Goal: Task Accomplishment & Management: Manage account settings

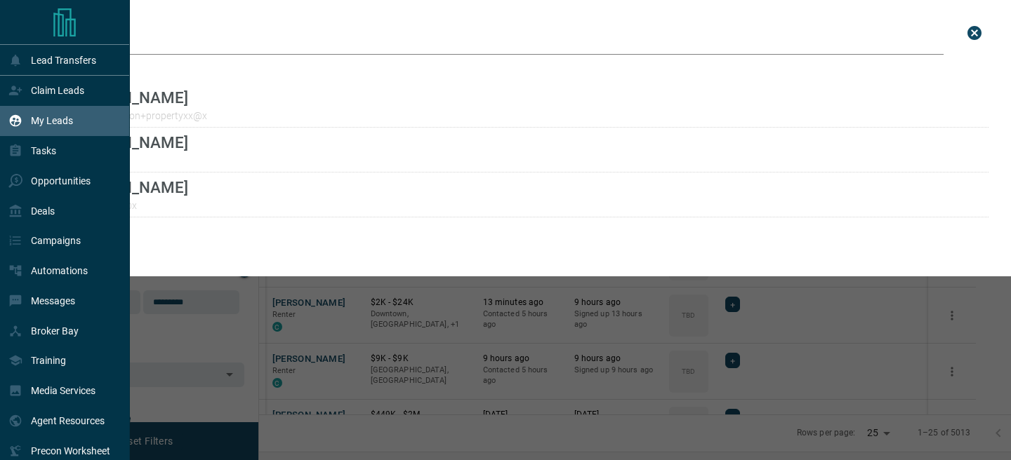
scroll to position [335, 745]
click at [58, 95] on p "Claim Leads" at bounding box center [57, 90] width 53 height 11
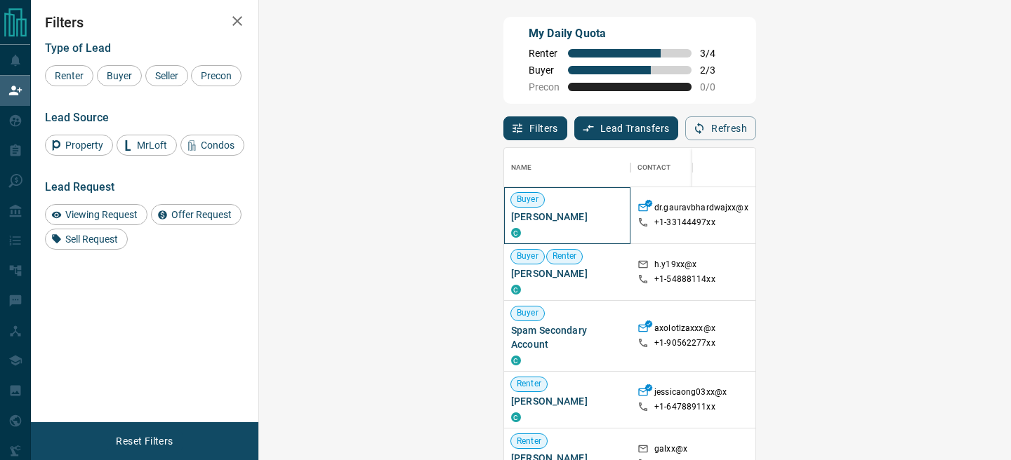
drag, startPoint x: 361, startPoint y: 221, endPoint x: 274, endPoint y: 218, distance: 87.8
click at [504, 218] on div "Buyer [PERSON_NAME]" at bounding box center [567, 215] width 126 height 57
copy span "[PERSON_NAME]"
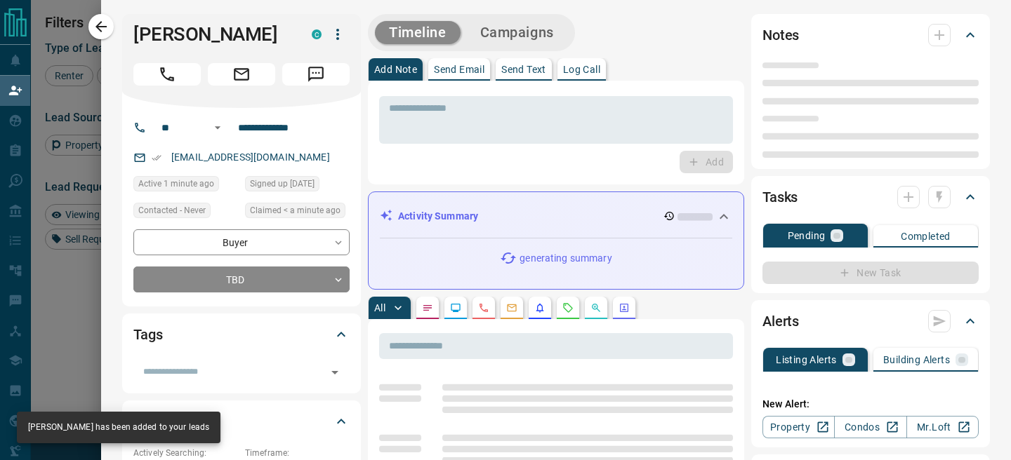
type input "**"
type input "**********"
type input "**"
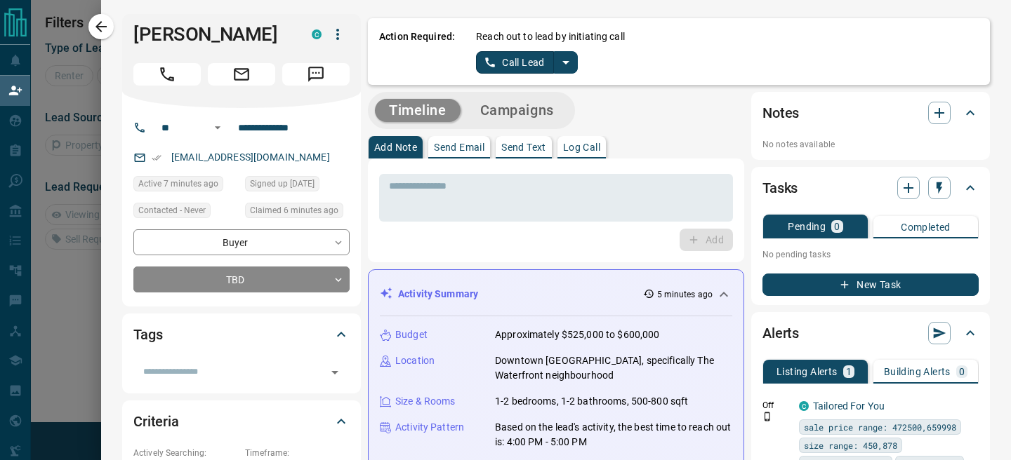
click at [572, 67] on icon "split button" at bounding box center [565, 62] width 17 height 17
click at [536, 113] on li "Log Manual Call" at bounding box center [527, 110] width 86 height 21
click at [484, 67] on button "Log Manual Call" at bounding box center [522, 62] width 93 height 22
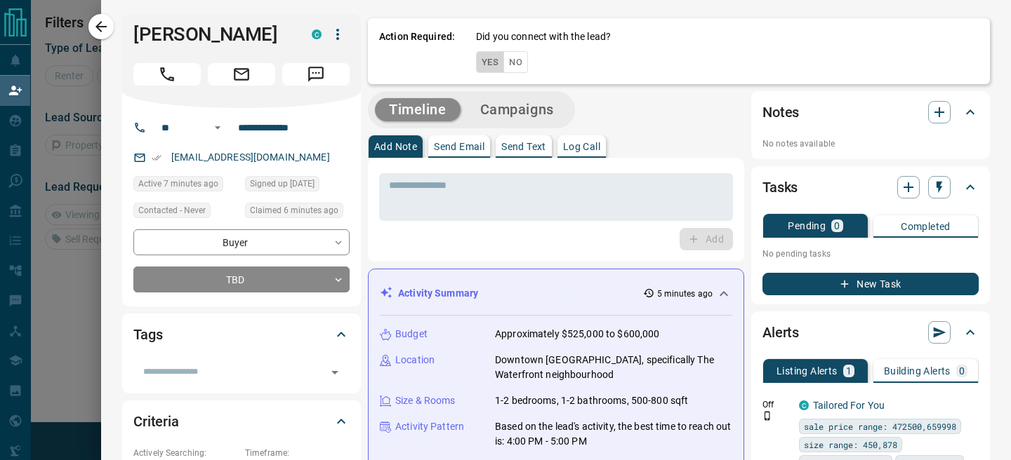
click at [484, 67] on button "Yes" at bounding box center [490, 62] width 28 height 22
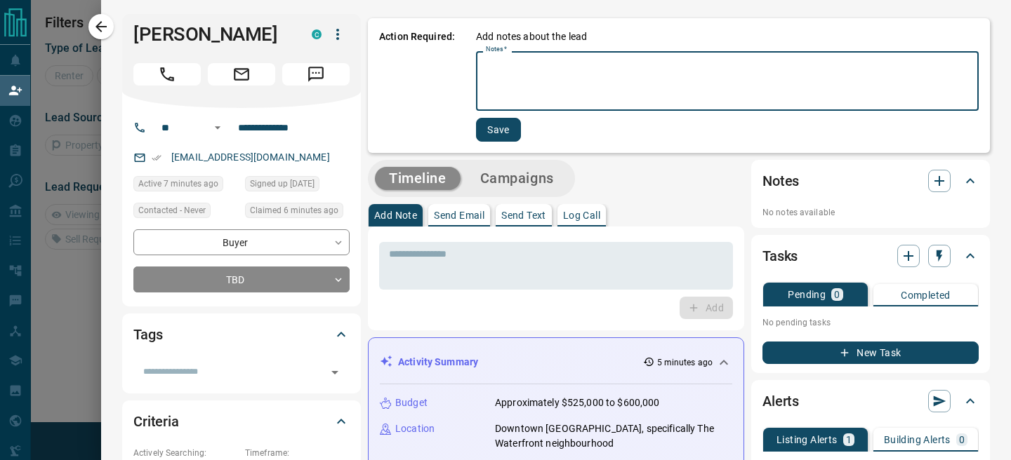
click at [538, 89] on textarea "Notes   *" at bounding box center [727, 82] width 483 height 48
type textarea "**********"
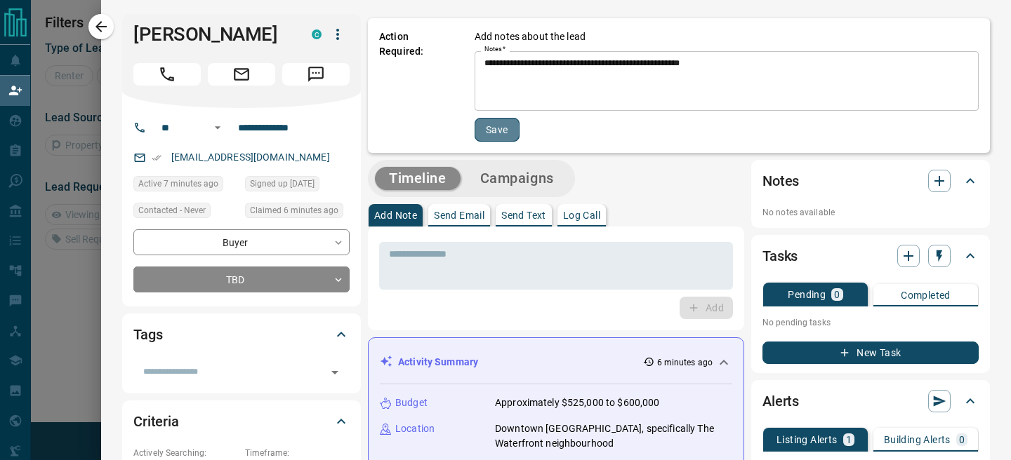
click at [493, 128] on button "Save" at bounding box center [496, 130] width 45 height 24
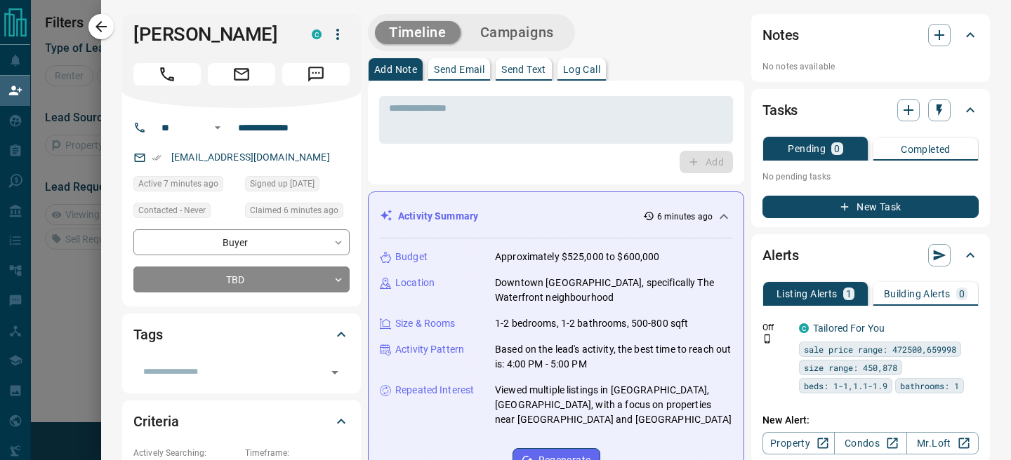
drag, startPoint x: 102, startPoint y: 32, endPoint x: 231, endPoint y: 5, distance: 131.3
click at [102, 32] on icon "button" at bounding box center [101, 26] width 17 height 17
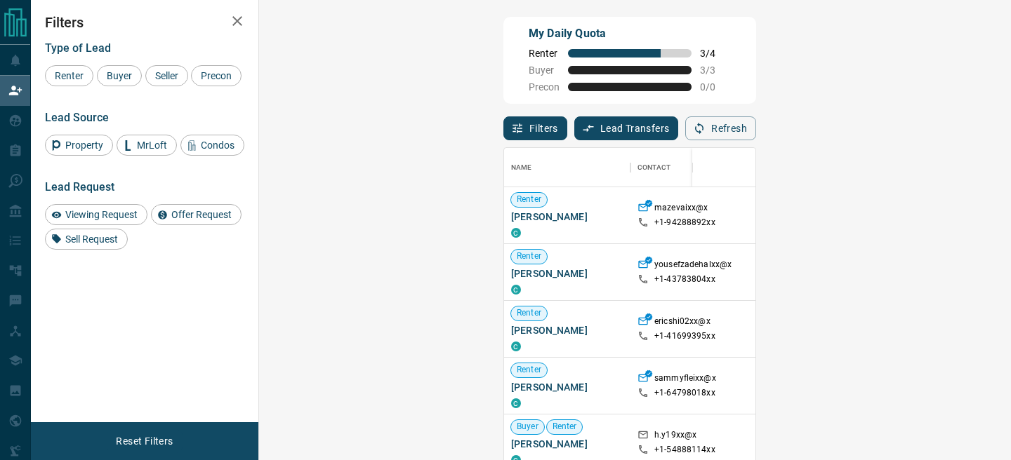
scroll to position [3, 0]
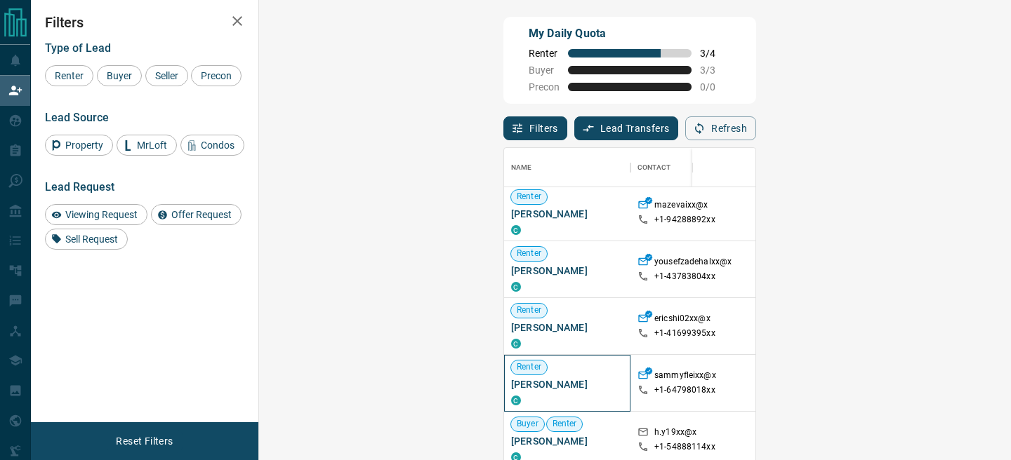
drag, startPoint x: 357, startPoint y: 387, endPoint x: 275, endPoint y: 387, distance: 82.1
click at [511, 387] on span "[PERSON_NAME]" at bounding box center [567, 385] width 112 height 14
copy span "[PERSON_NAME]"
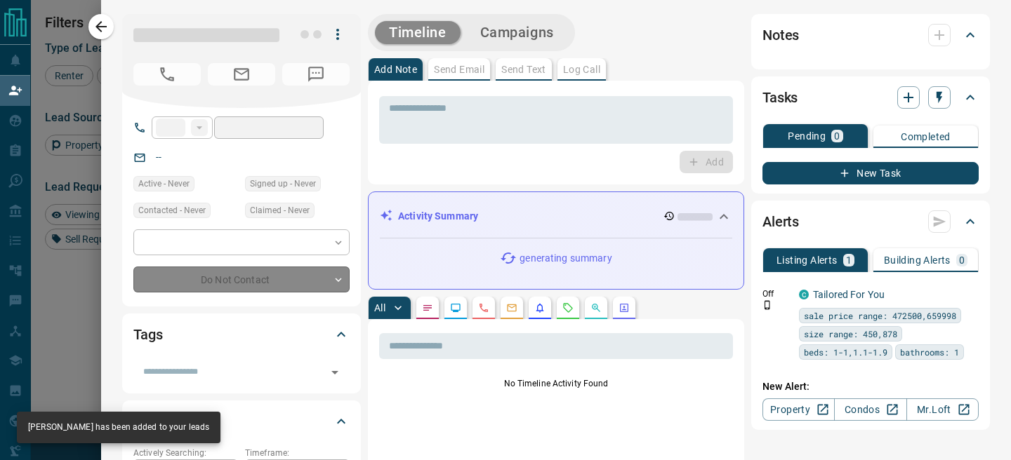
type input "**"
type input "**********"
type input "**"
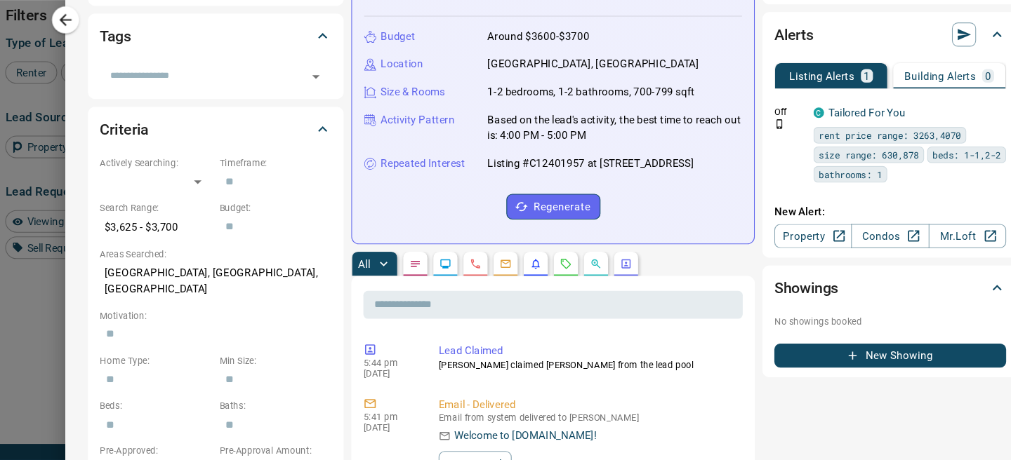
scroll to position [0, 0]
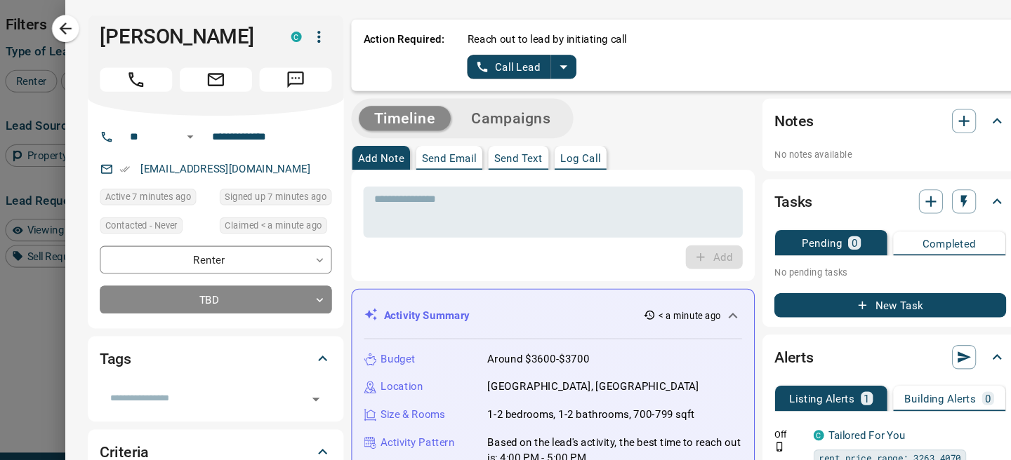
click at [728, 125] on div "Timeline Campaigns" at bounding box center [556, 110] width 376 height 37
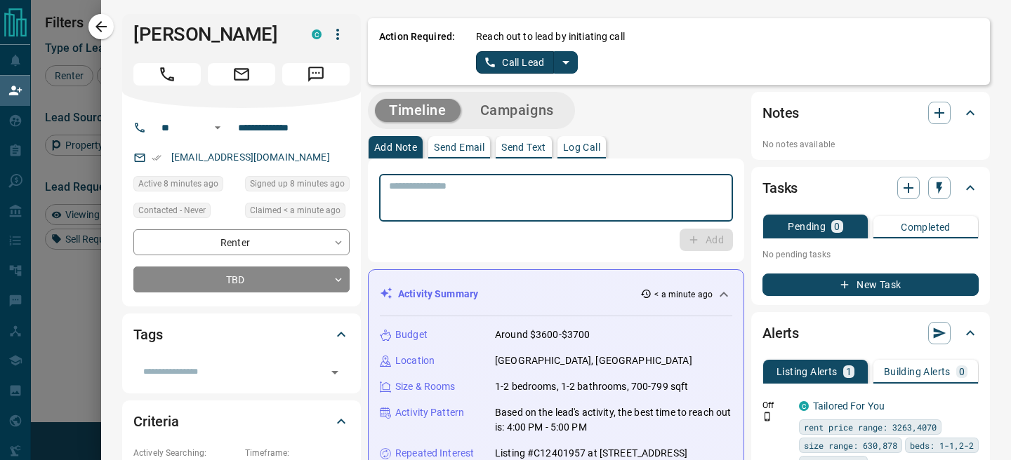
click at [571, 204] on textarea at bounding box center [556, 198] width 334 height 36
click at [333, 286] on body "Lead Transfers Claim Leads My Leads Tasks Opportunities Deals Campaigns Automat…" at bounding box center [505, 198] width 1011 height 397
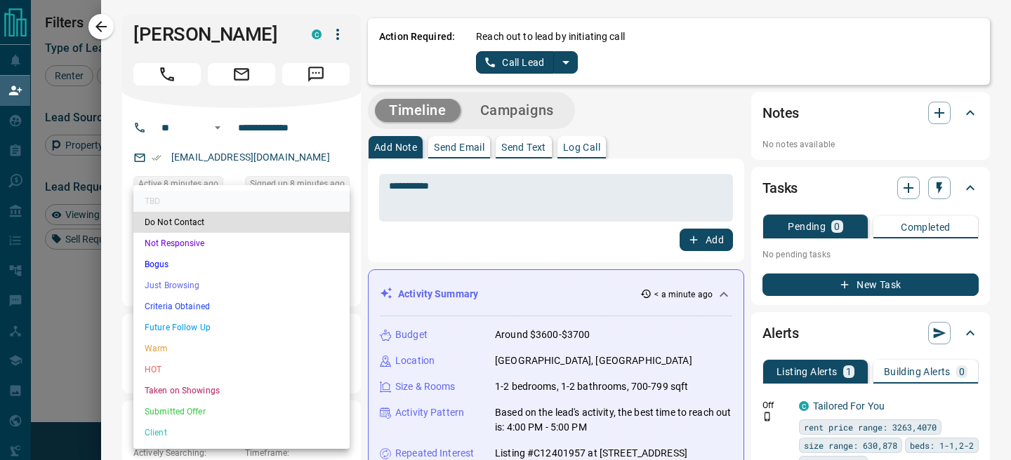
click at [471, 182] on div at bounding box center [505, 230] width 1011 height 460
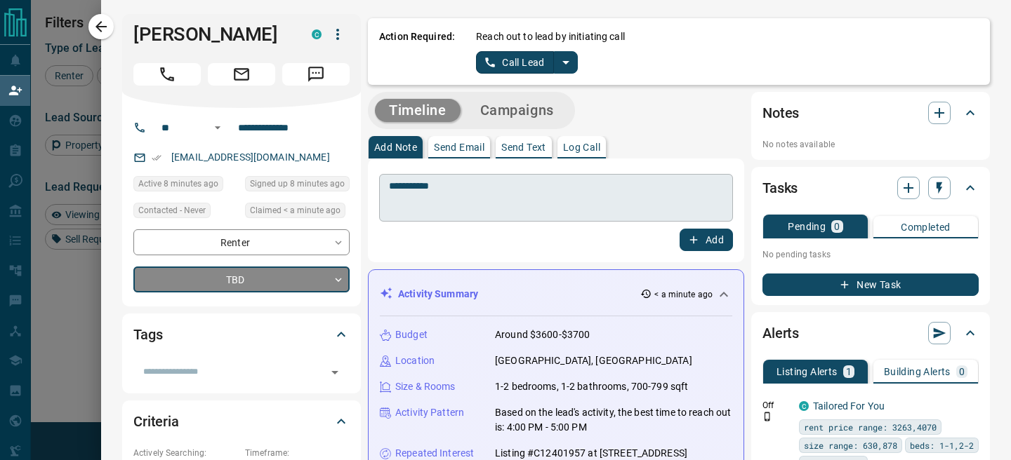
click at [470, 183] on textarea "**********" at bounding box center [556, 198] width 334 height 36
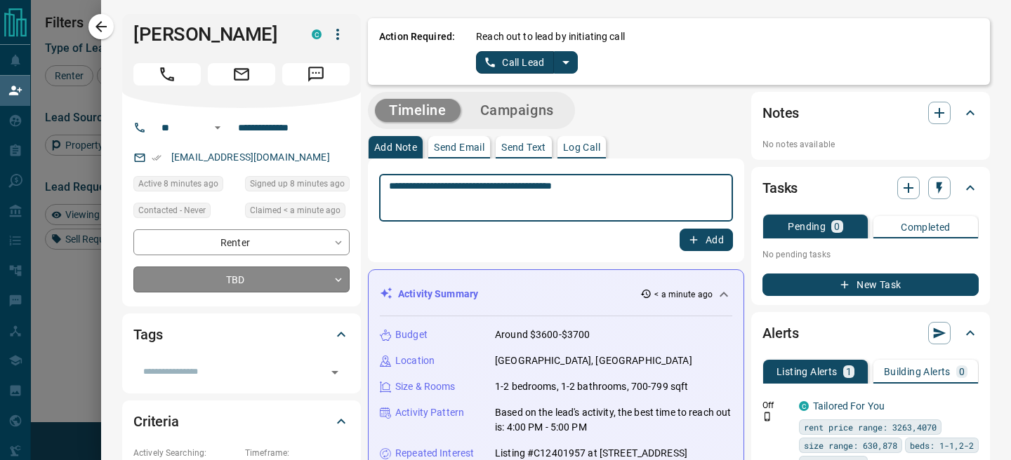
type textarea "**********"
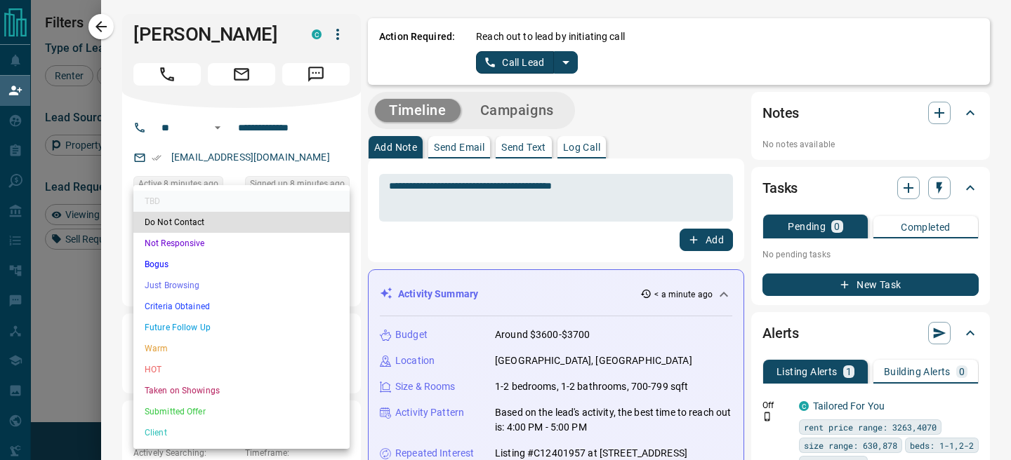
click at [311, 274] on body "Lead Transfers Claim Leads My Leads Tasks Opportunities Deals Campaigns Automat…" at bounding box center [505, 198] width 1011 height 397
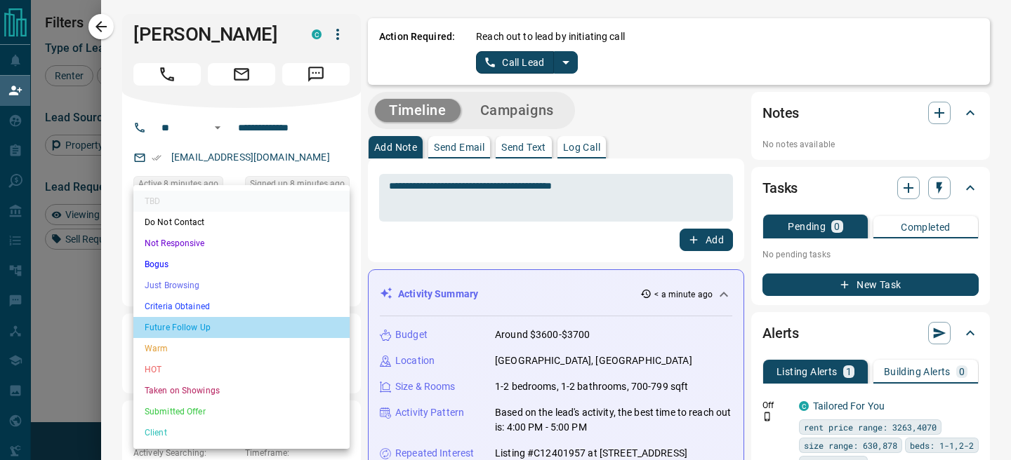
click at [272, 333] on li "Future Follow Up" at bounding box center [241, 327] width 216 height 21
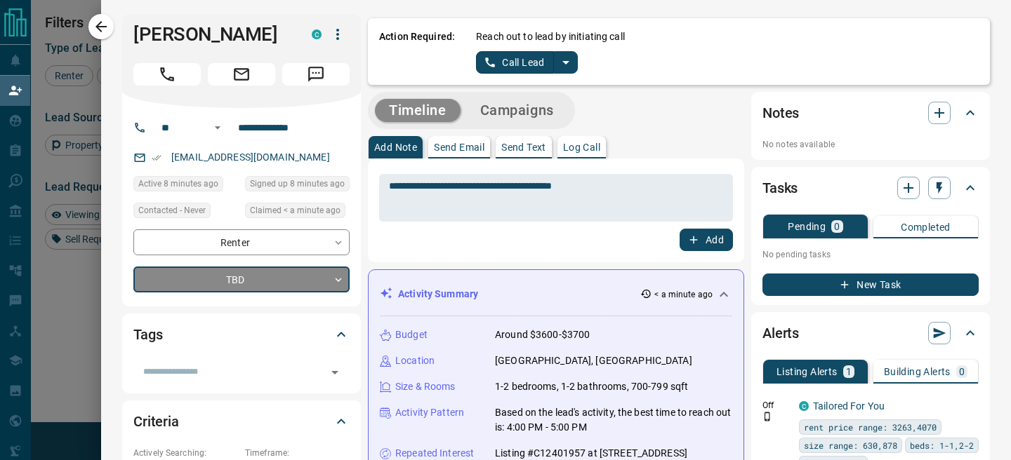
type input "*"
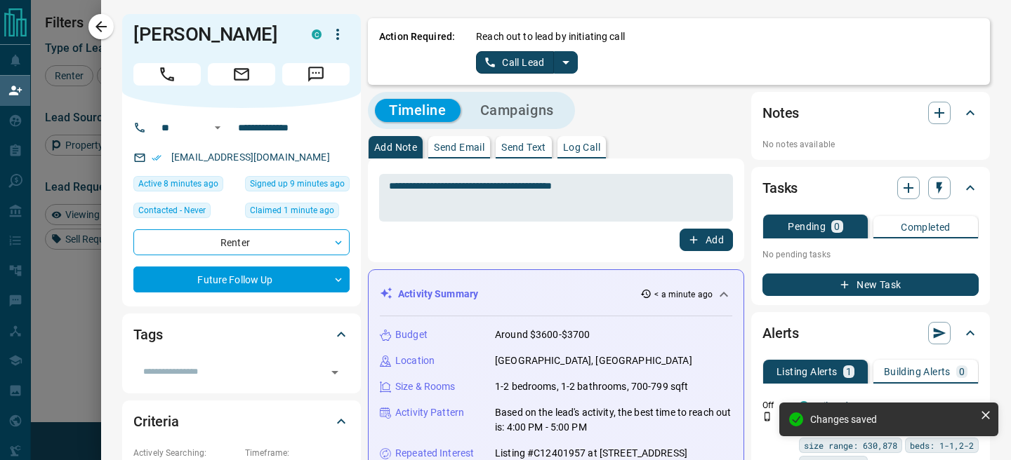
click at [700, 241] on button "Add" at bounding box center [705, 240] width 53 height 22
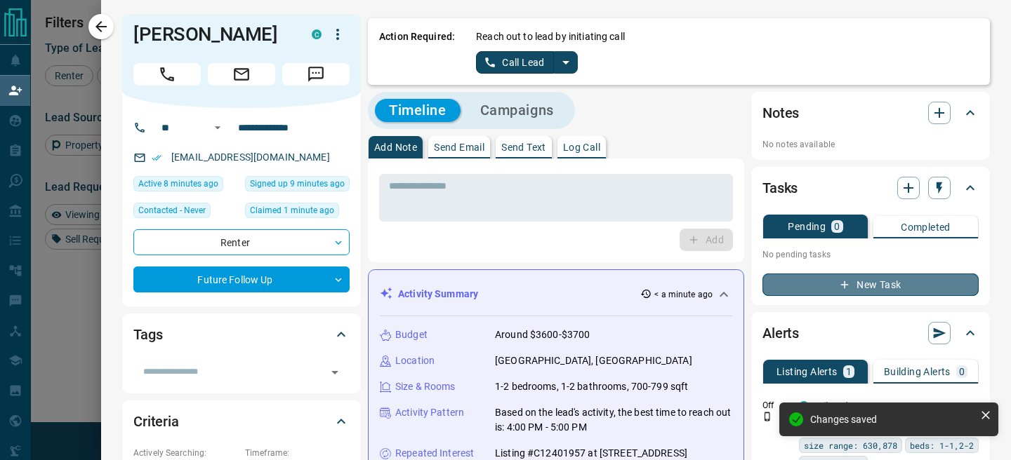
click at [858, 287] on button "New Task" at bounding box center [870, 285] width 216 height 22
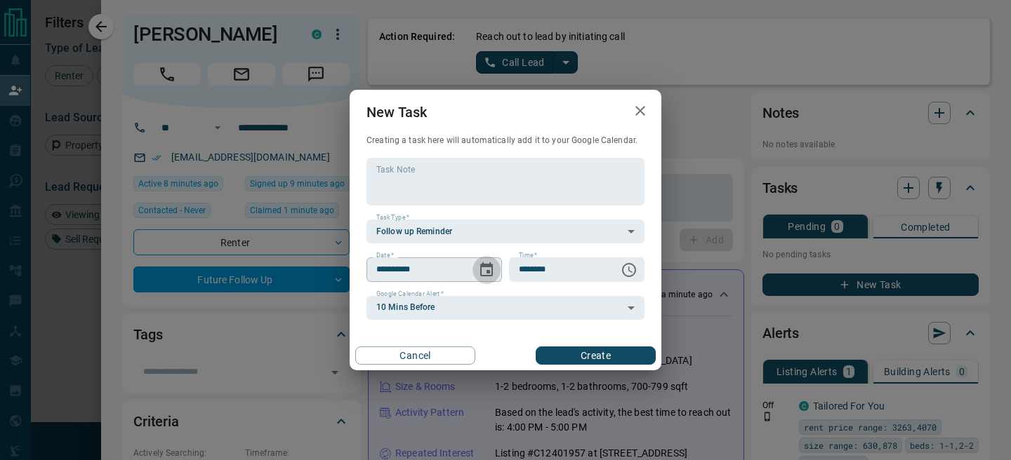
click at [484, 279] on button "Choose date, selected date is Sep 16, 2025" at bounding box center [486, 270] width 28 height 28
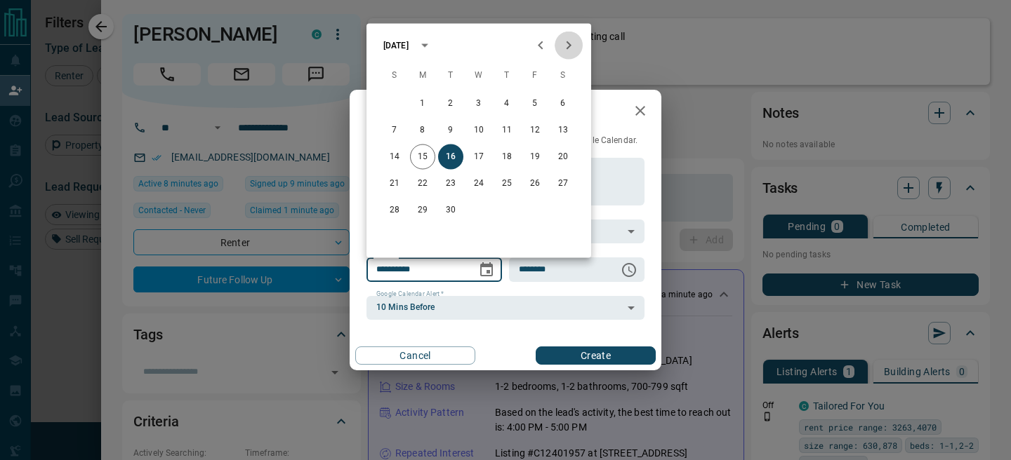
click at [571, 46] on icon "Next month" at bounding box center [568, 45] width 17 height 17
click at [541, 44] on icon "Previous month" at bounding box center [540, 45] width 17 height 17
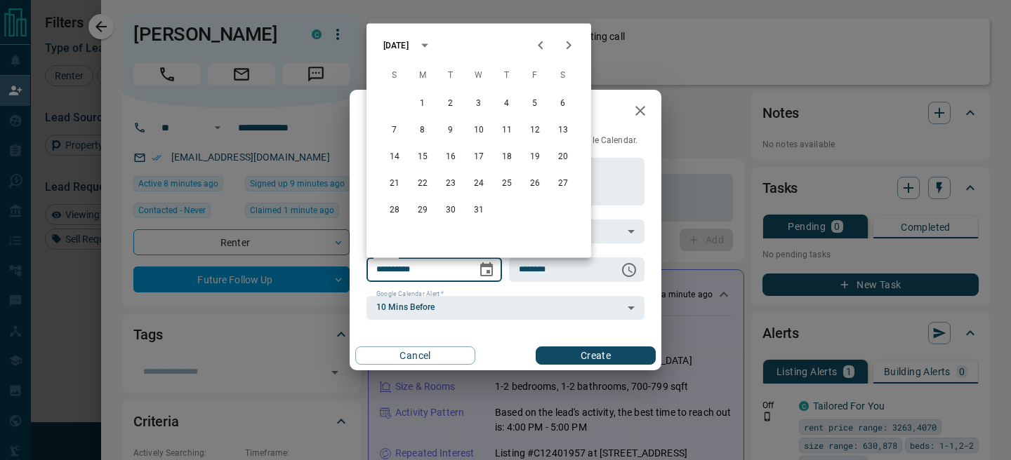
click at [541, 44] on icon "Previous month" at bounding box center [540, 45] width 17 height 17
click at [572, 46] on icon "Next month" at bounding box center [568, 45] width 17 height 17
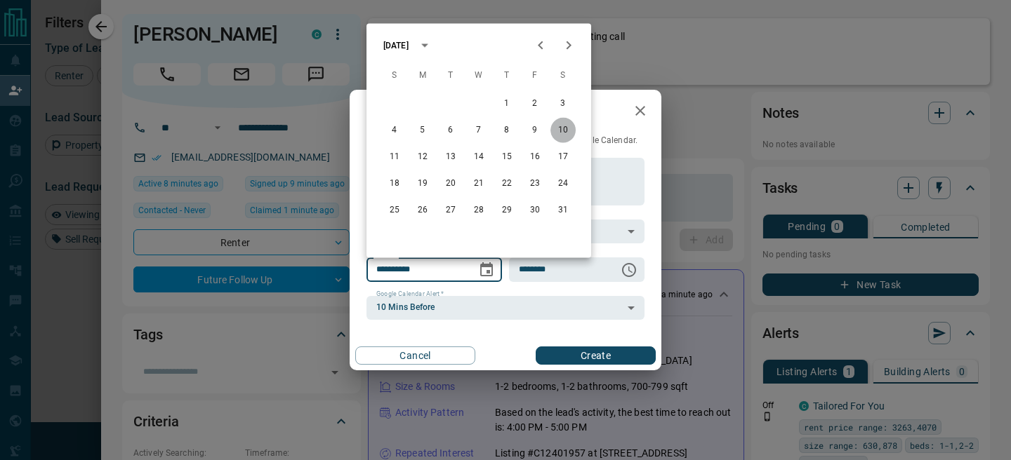
click at [558, 131] on button "10" at bounding box center [562, 130] width 25 height 25
type input "**********"
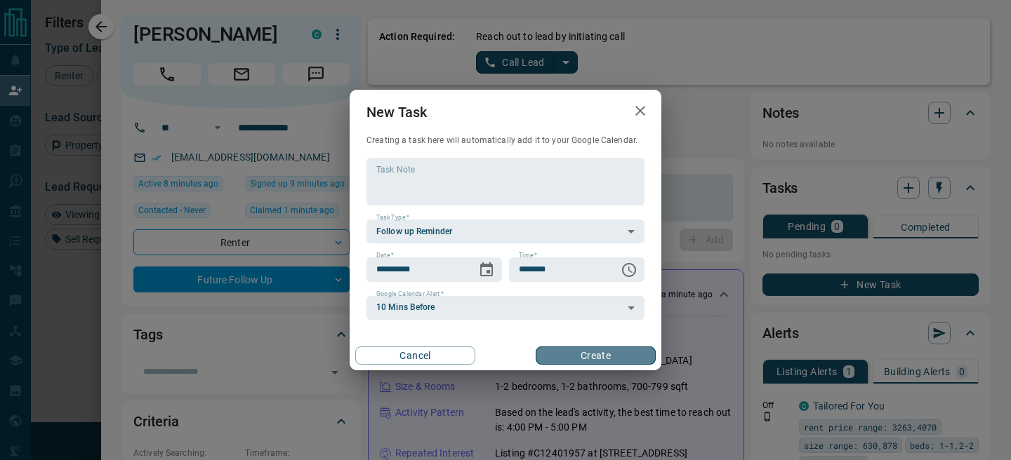
click at [573, 351] on button "Create" at bounding box center [596, 356] width 120 height 18
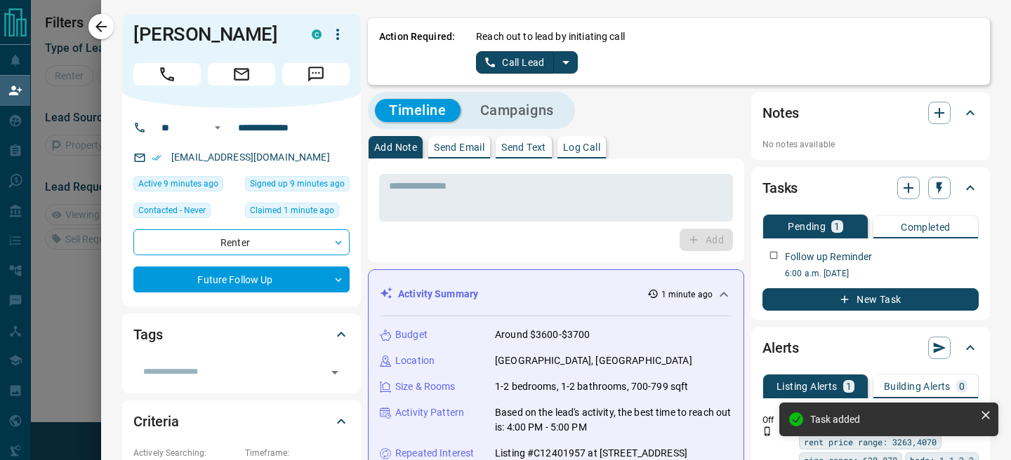
scroll to position [95, 721]
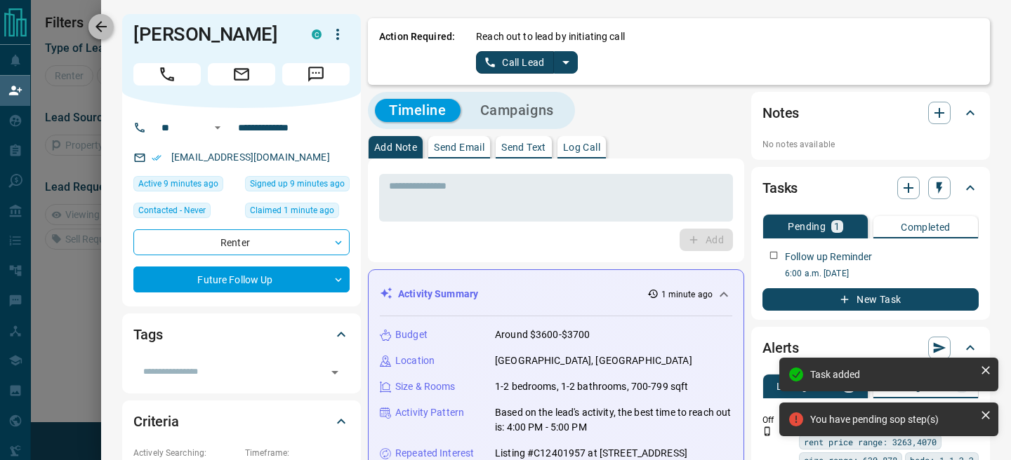
click at [100, 32] on icon "button" at bounding box center [101, 26] width 17 height 17
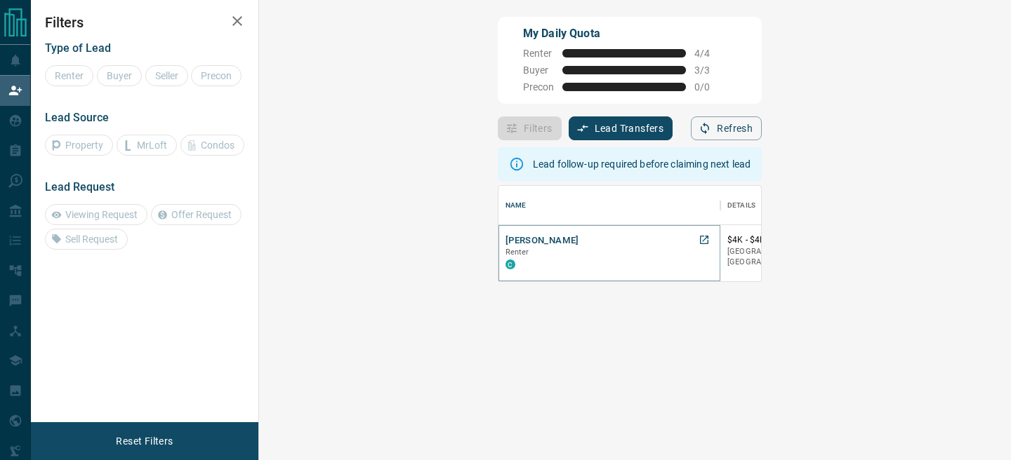
click at [505, 237] on button "[PERSON_NAME]" at bounding box center [542, 240] width 74 height 13
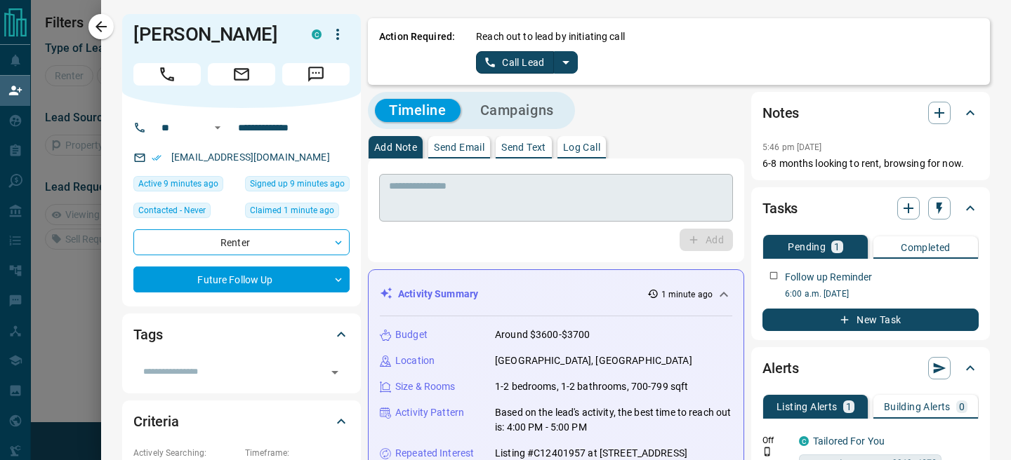
click at [551, 202] on textarea at bounding box center [556, 198] width 334 height 36
click at [564, 60] on icon "split button" at bounding box center [565, 62] width 17 height 17
click at [502, 106] on li "Log Manual Call" at bounding box center [527, 110] width 86 height 21
click at [491, 67] on button "Log Manual Call" at bounding box center [522, 62] width 93 height 22
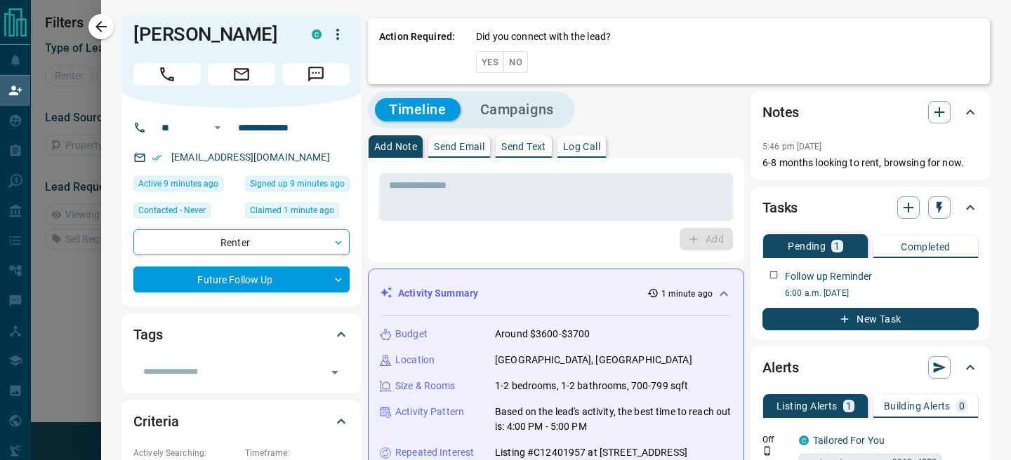
click at [491, 67] on button "Yes" at bounding box center [490, 62] width 28 height 22
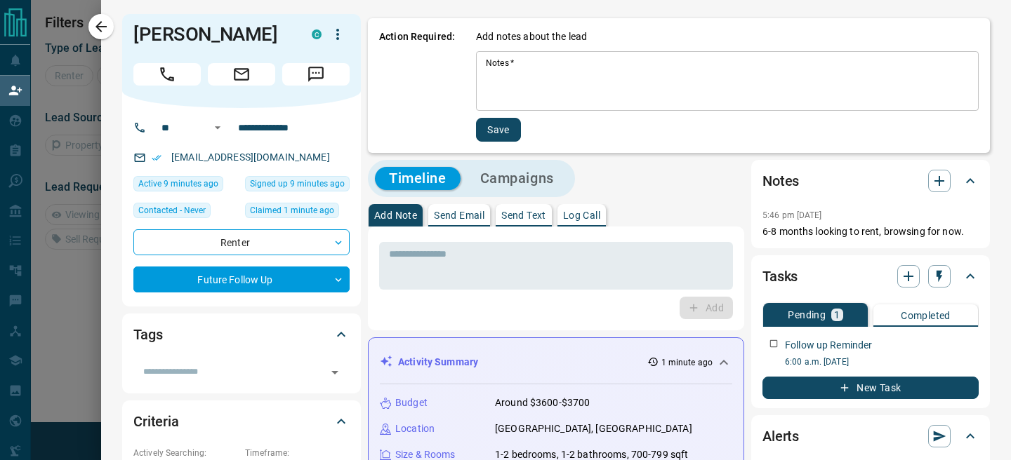
click at [540, 105] on div "* Notes   *" at bounding box center [727, 81] width 503 height 60
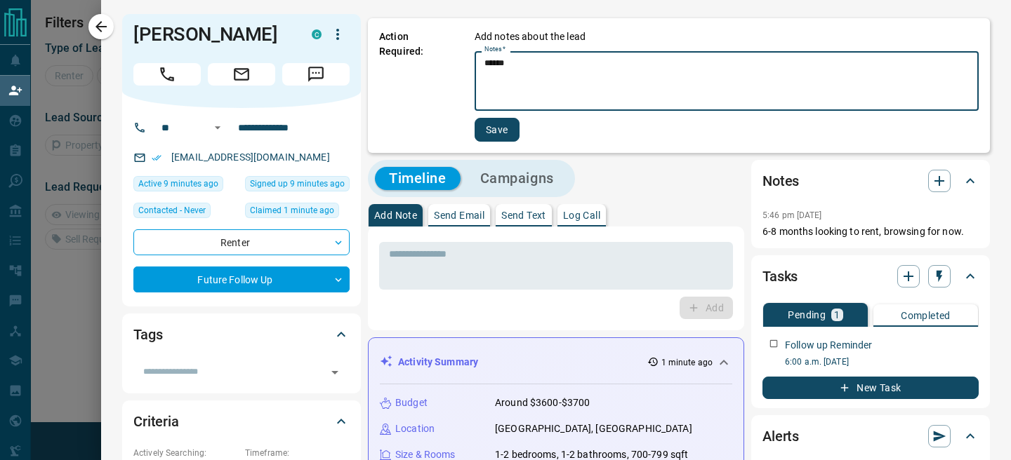
type textarea "******"
click at [500, 137] on button "Save" at bounding box center [496, 130] width 45 height 24
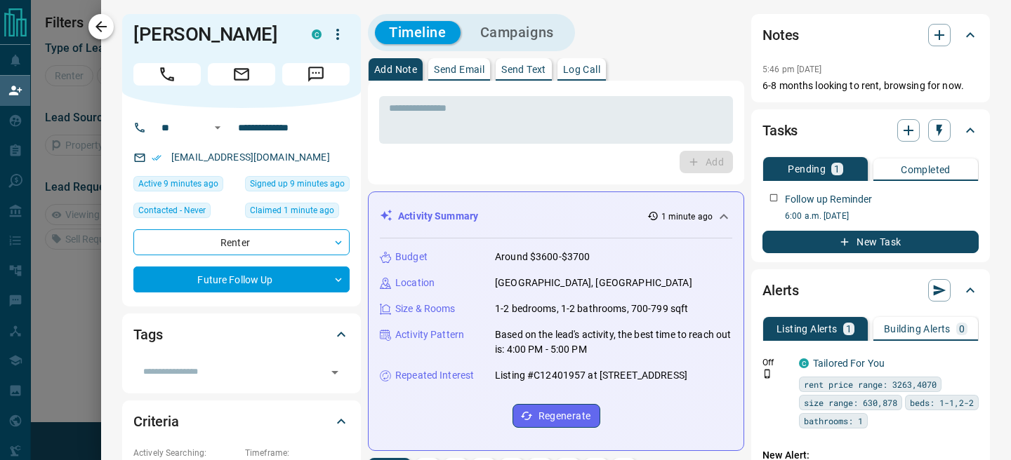
click at [110, 34] on button "button" at bounding box center [100, 26] width 25 height 25
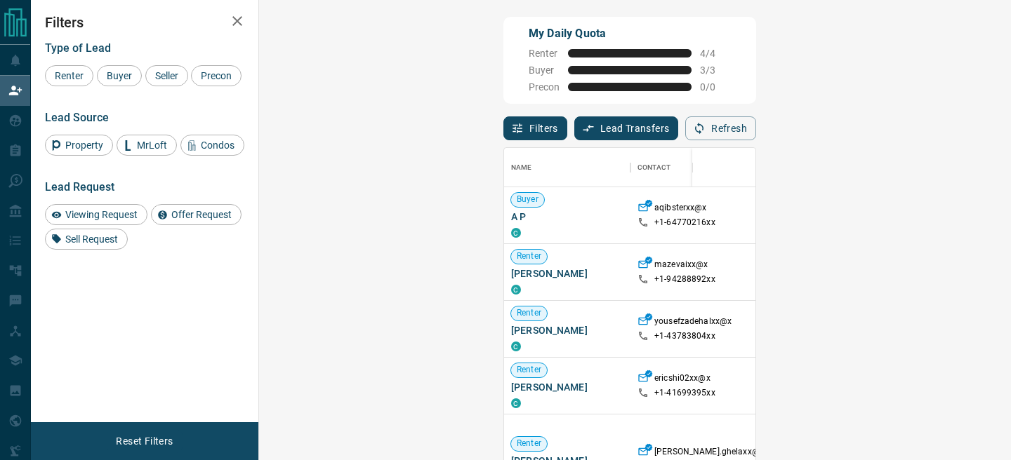
scroll to position [345, 721]
